Goal: Task Accomplishment & Management: Manage account settings

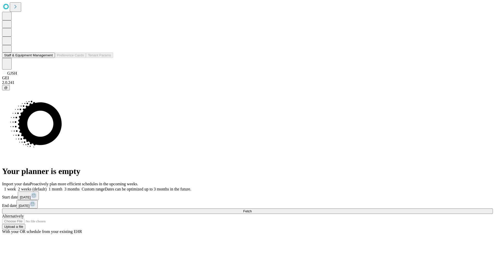
click at [49, 58] on button "Staff & Equipment Management" at bounding box center [28, 55] width 53 height 5
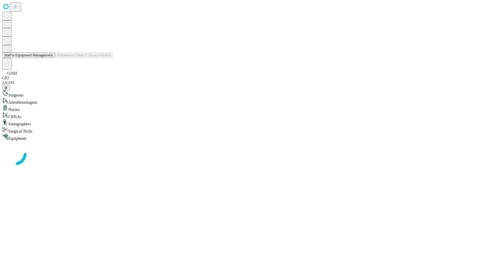
click at [49, 58] on button "Staff & Equipment Management" at bounding box center [28, 55] width 53 height 5
